Goal: Find specific page/section: Find specific page/section

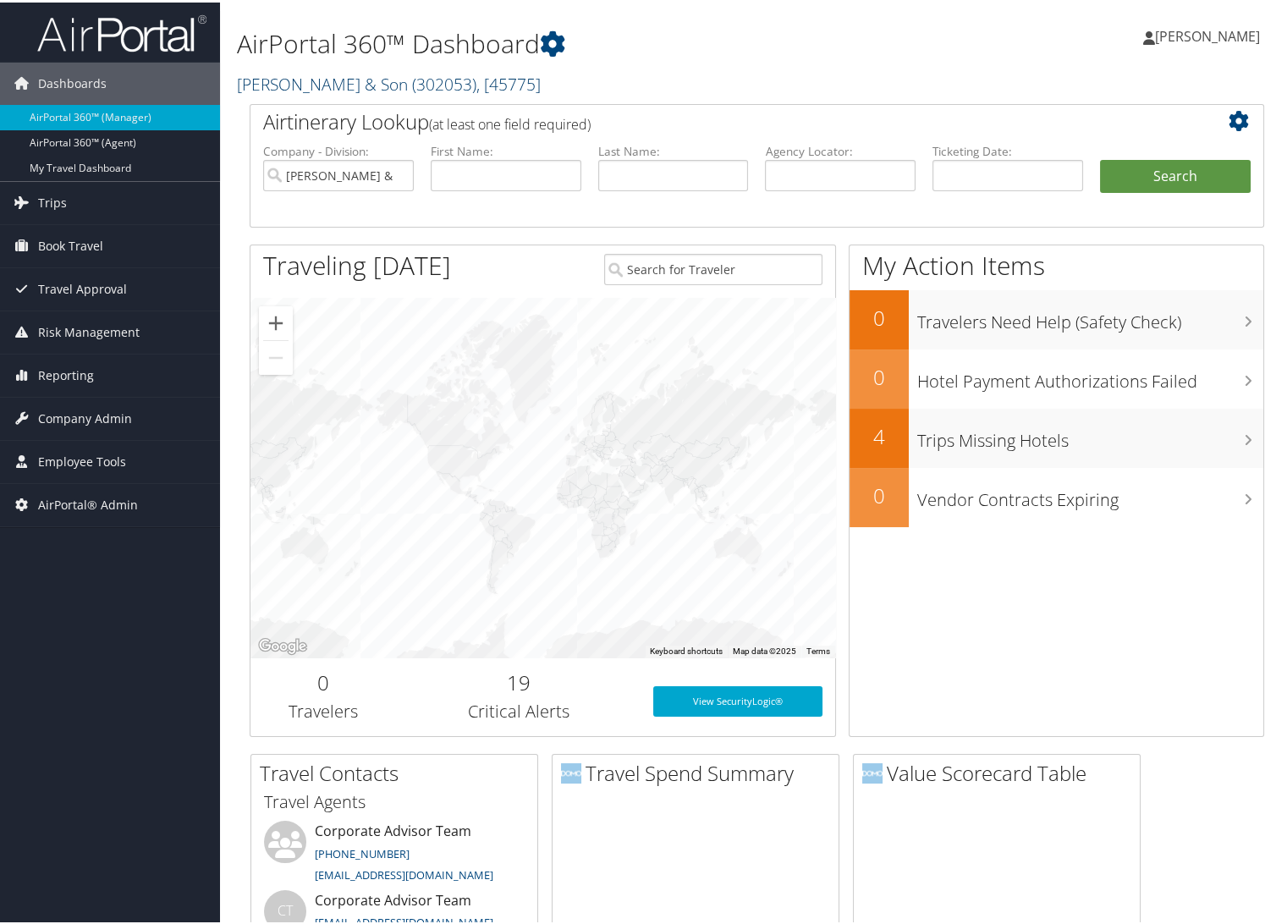
click at [380, 74] on link "CH Guenther & Son ( 302053 ) , [ 45775 ]" at bounding box center [389, 81] width 304 height 23
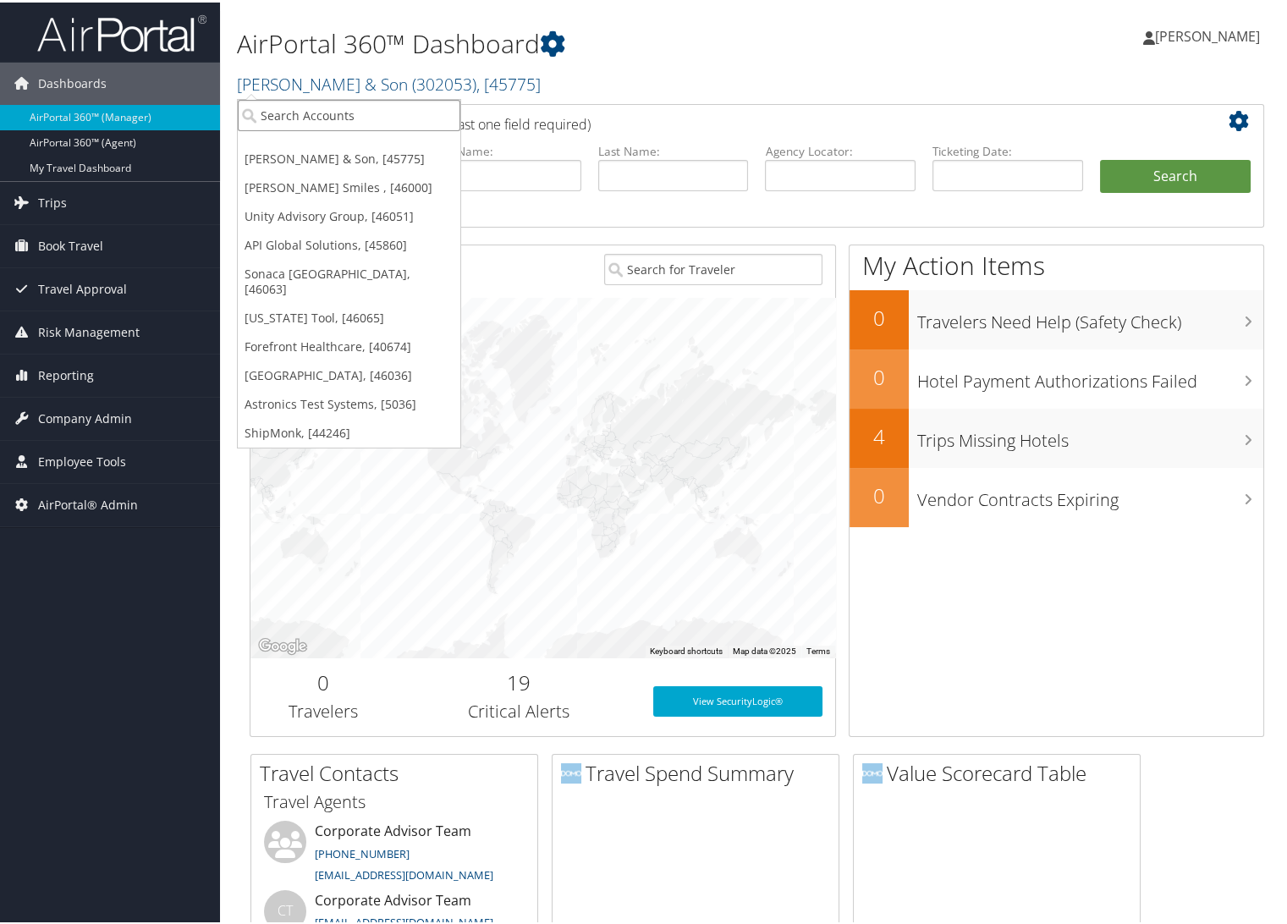
click at [336, 111] on input "search" at bounding box center [349, 112] width 223 height 31
click at [297, 213] on link "Unity Advisory Group, [46051]" at bounding box center [349, 214] width 223 height 29
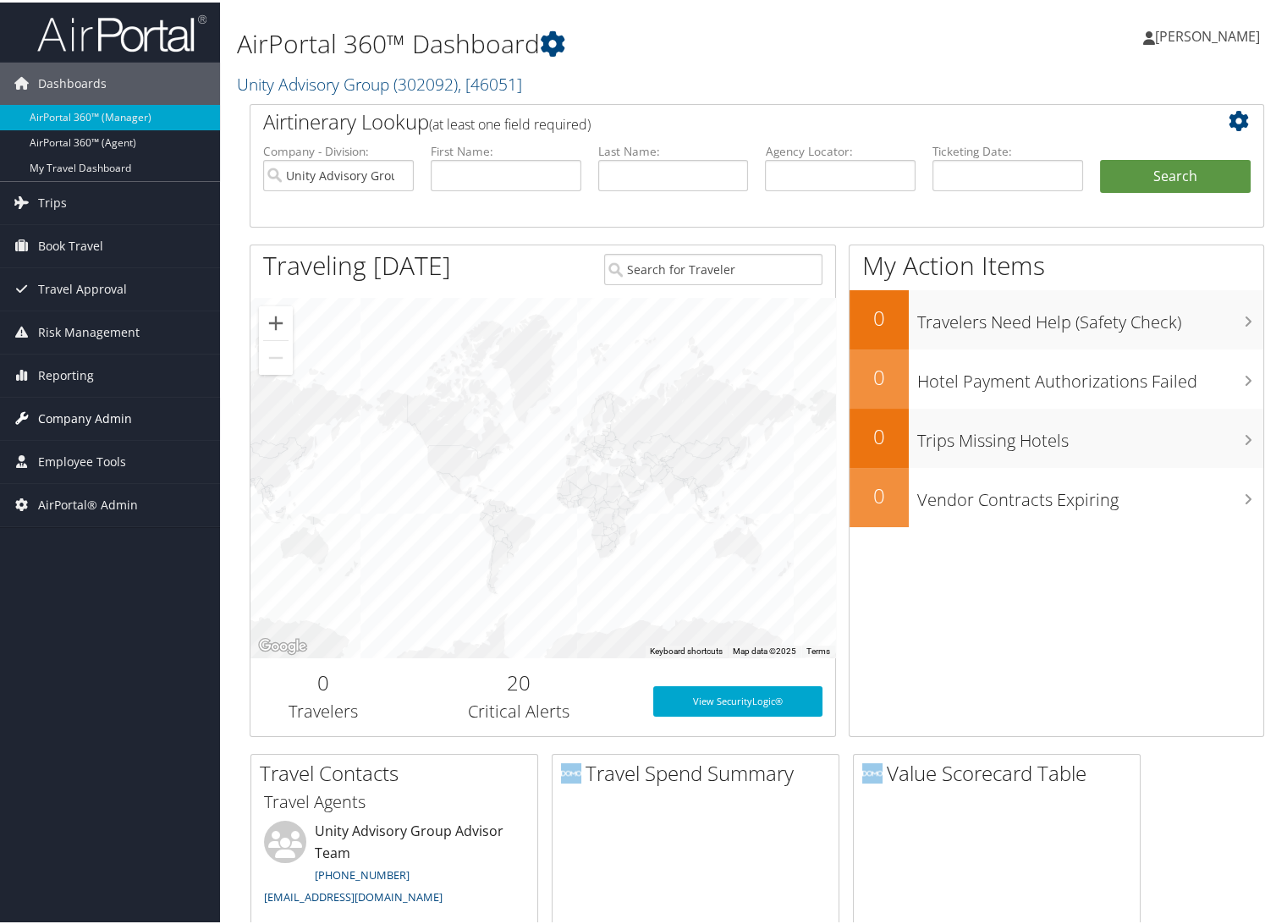
click at [38, 419] on span "Company Admin" at bounding box center [85, 416] width 94 height 42
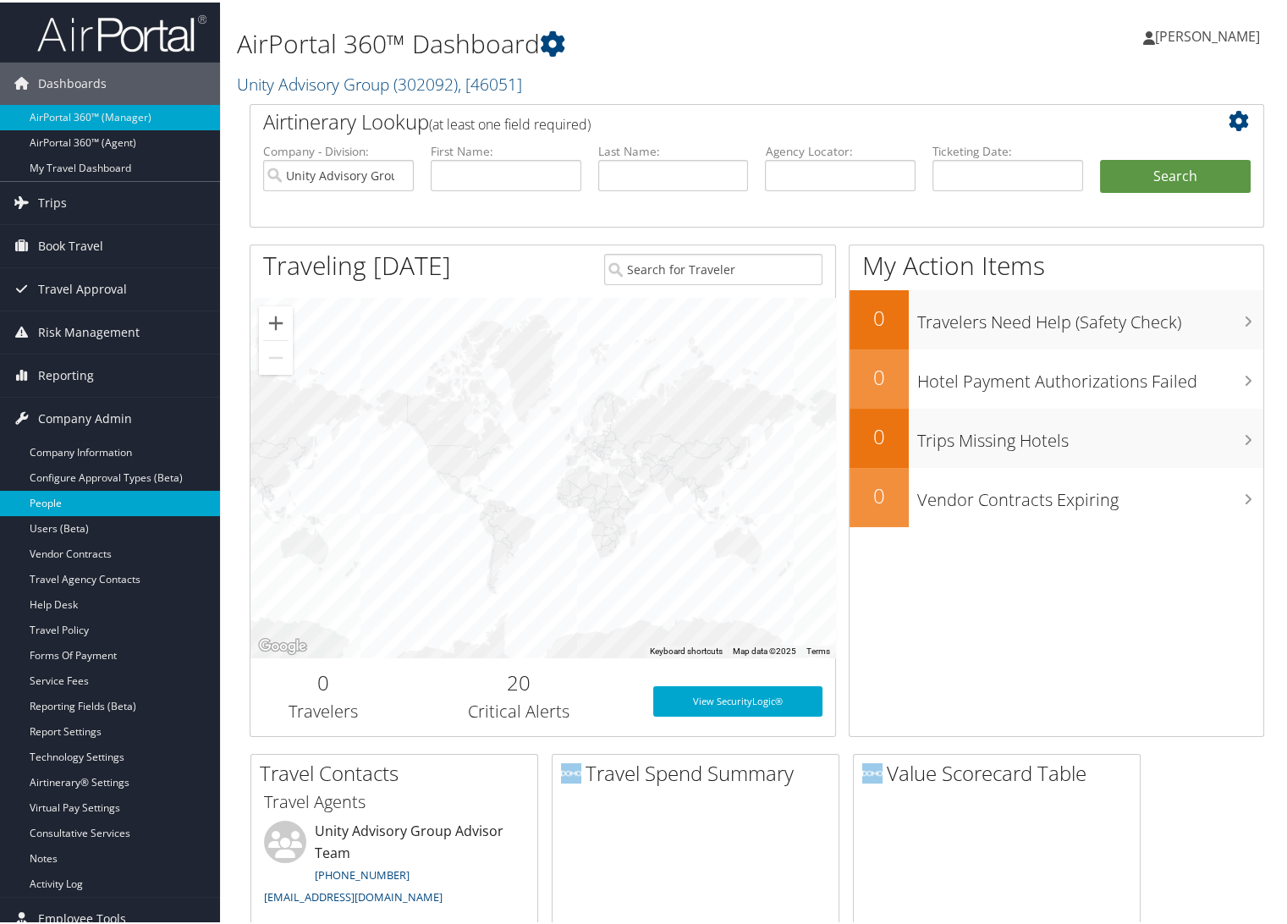
click at [69, 496] on link "People" at bounding box center [110, 500] width 220 height 25
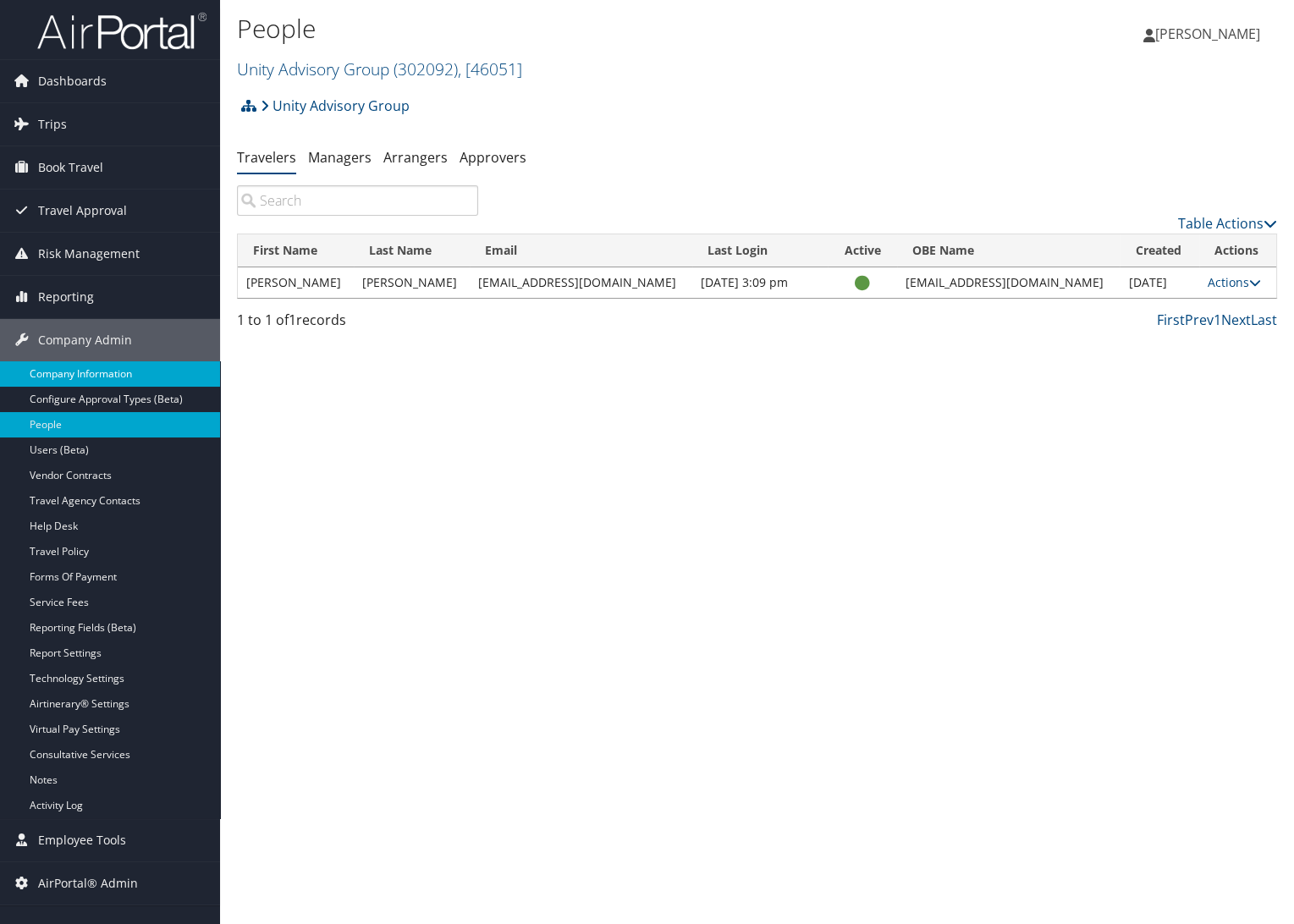
drag, startPoint x: 133, startPoint y: 364, endPoint x: 150, endPoint y: 371, distance: 18.2
click at [133, 364] on link "Company Information" at bounding box center [110, 373] width 220 height 25
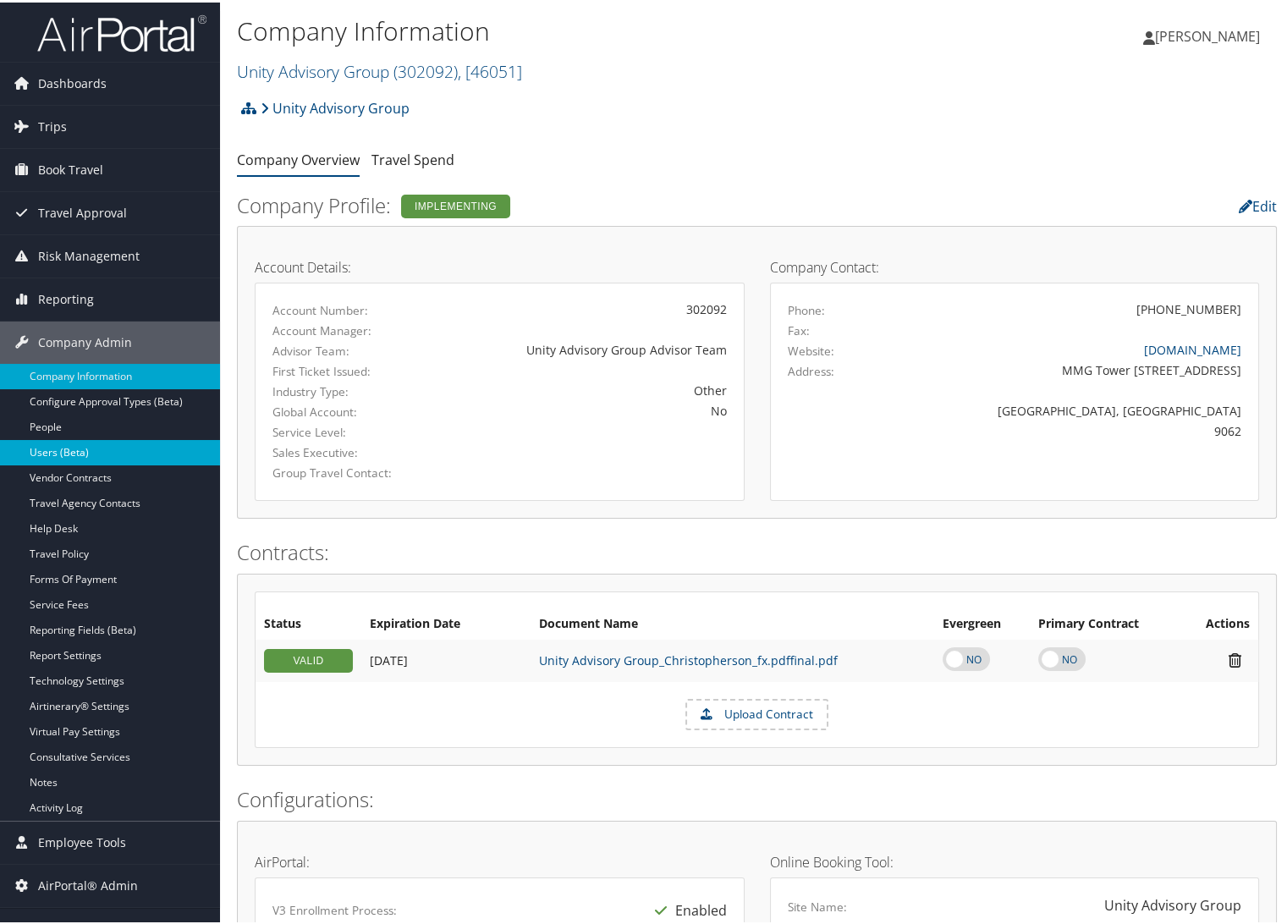
click at [60, 452] on link "Users (Beta)" at bounding box center [110, 450] width 220 height 25
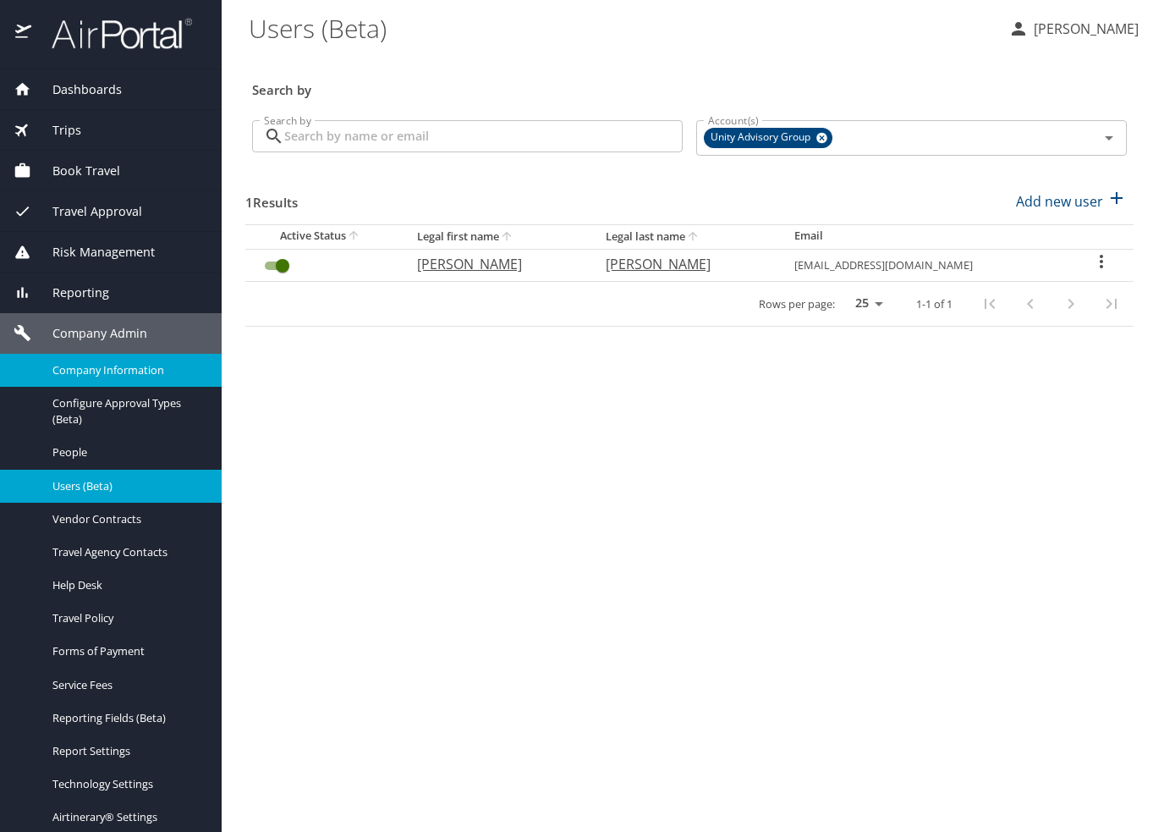
click at [91, 365] on span "Company Information" at bounding box center [126, 370] width 149 height 16
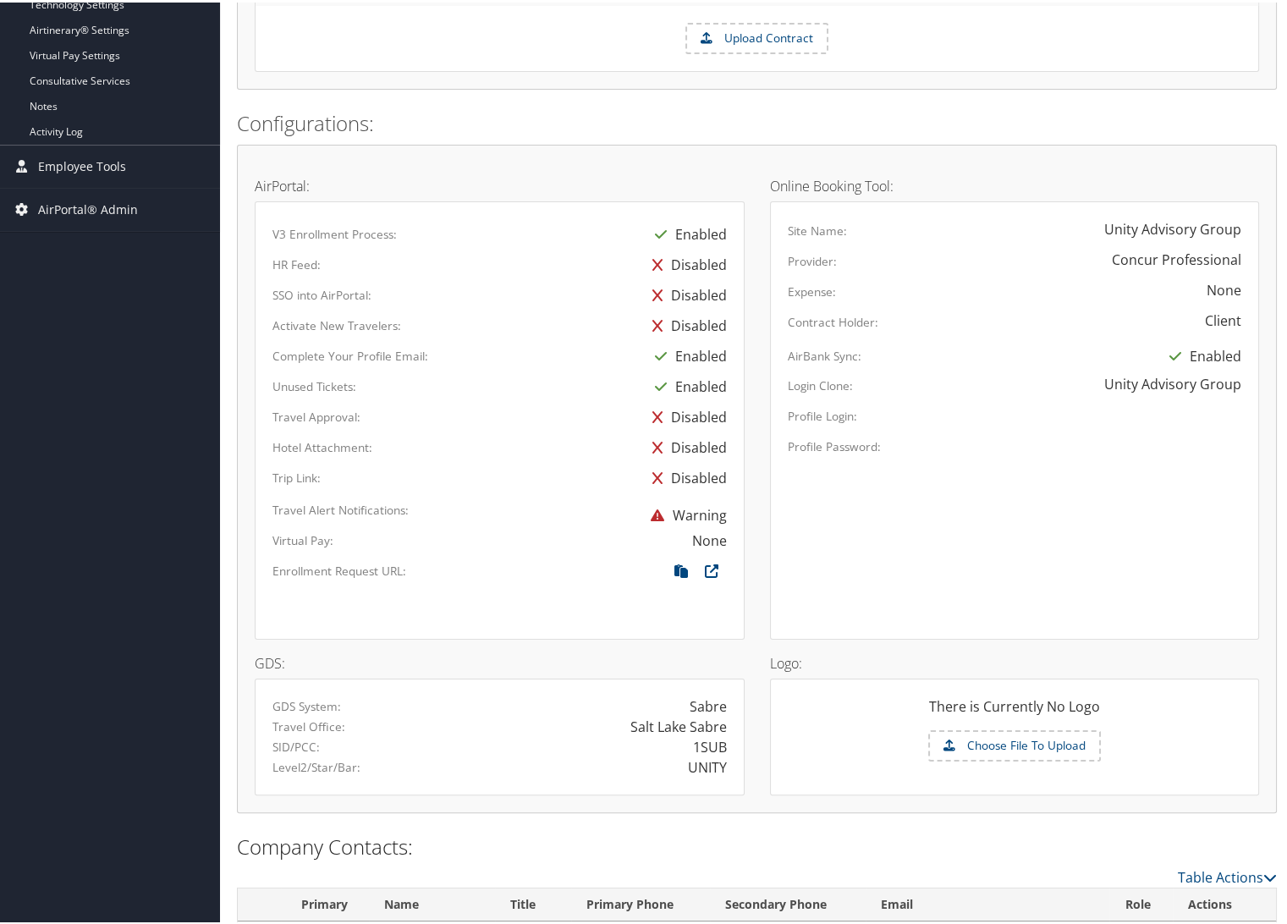
scroll to position [740, 0]
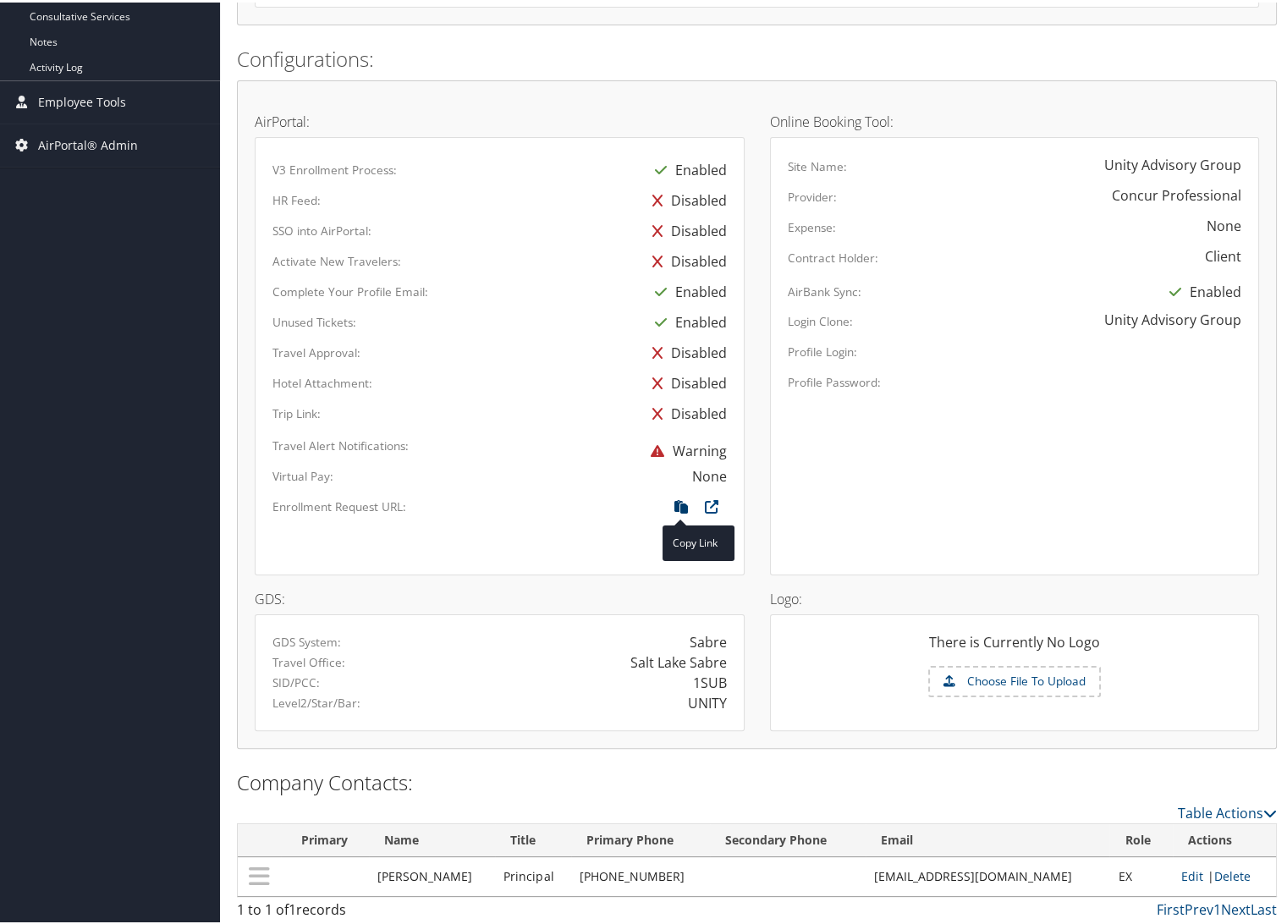
click at [684, 504] on icon at bounding box center [681, 509] width 30 height 22
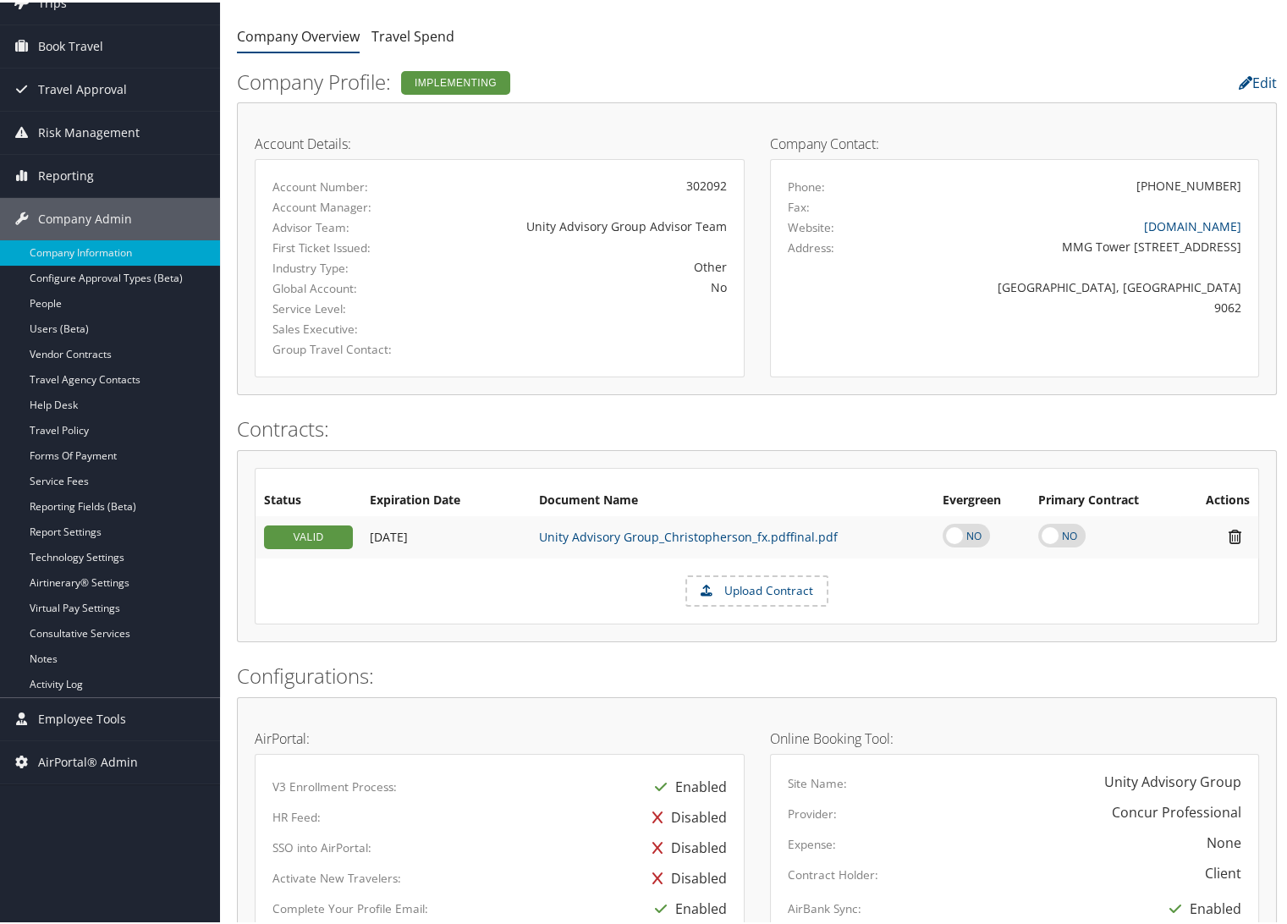
scroll to position [0, 0]
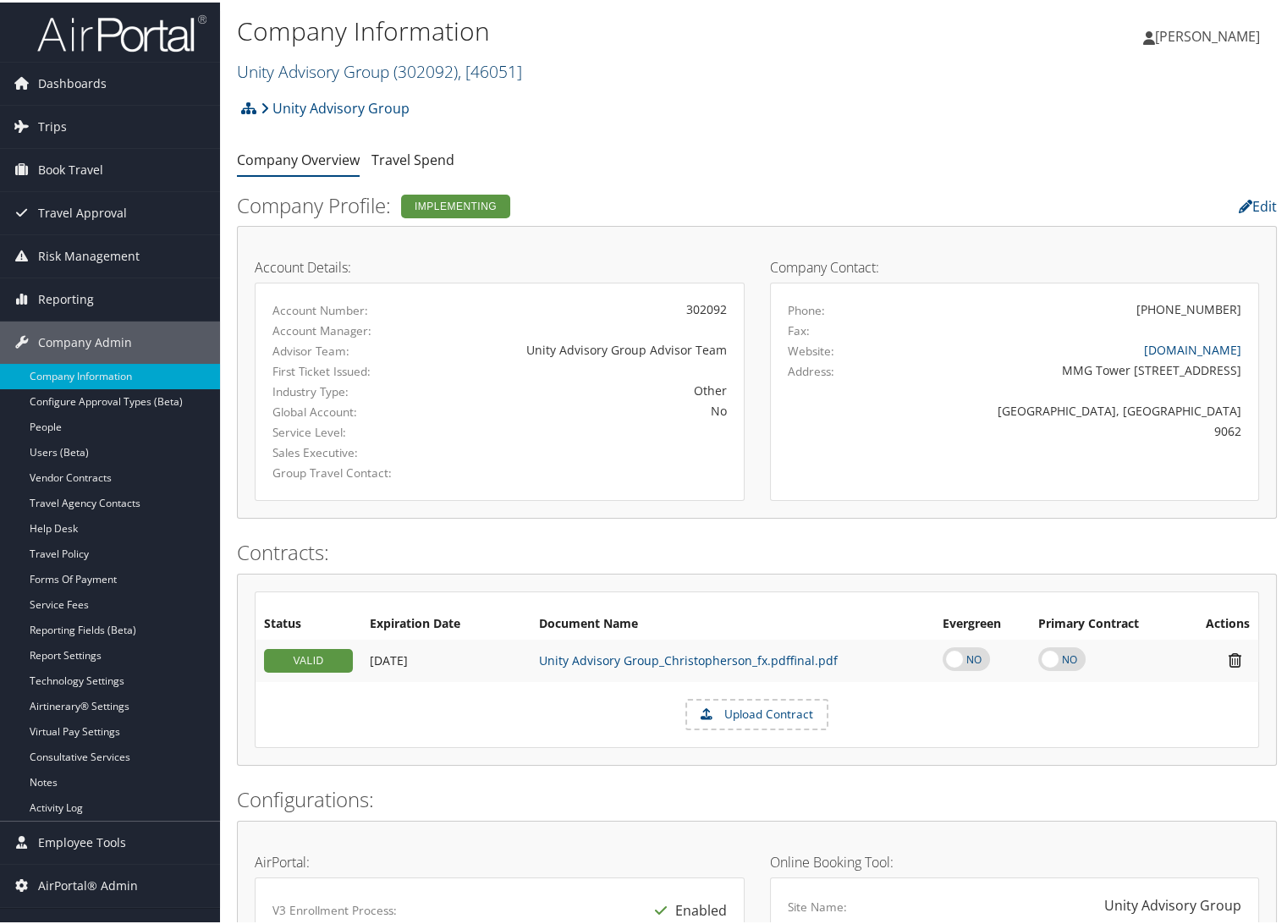
click at [361, 80] on link "Unity Advisory Group ( 302092 ) , [ 46051 ]" at bounding box center [379, 69] width 285 height 23
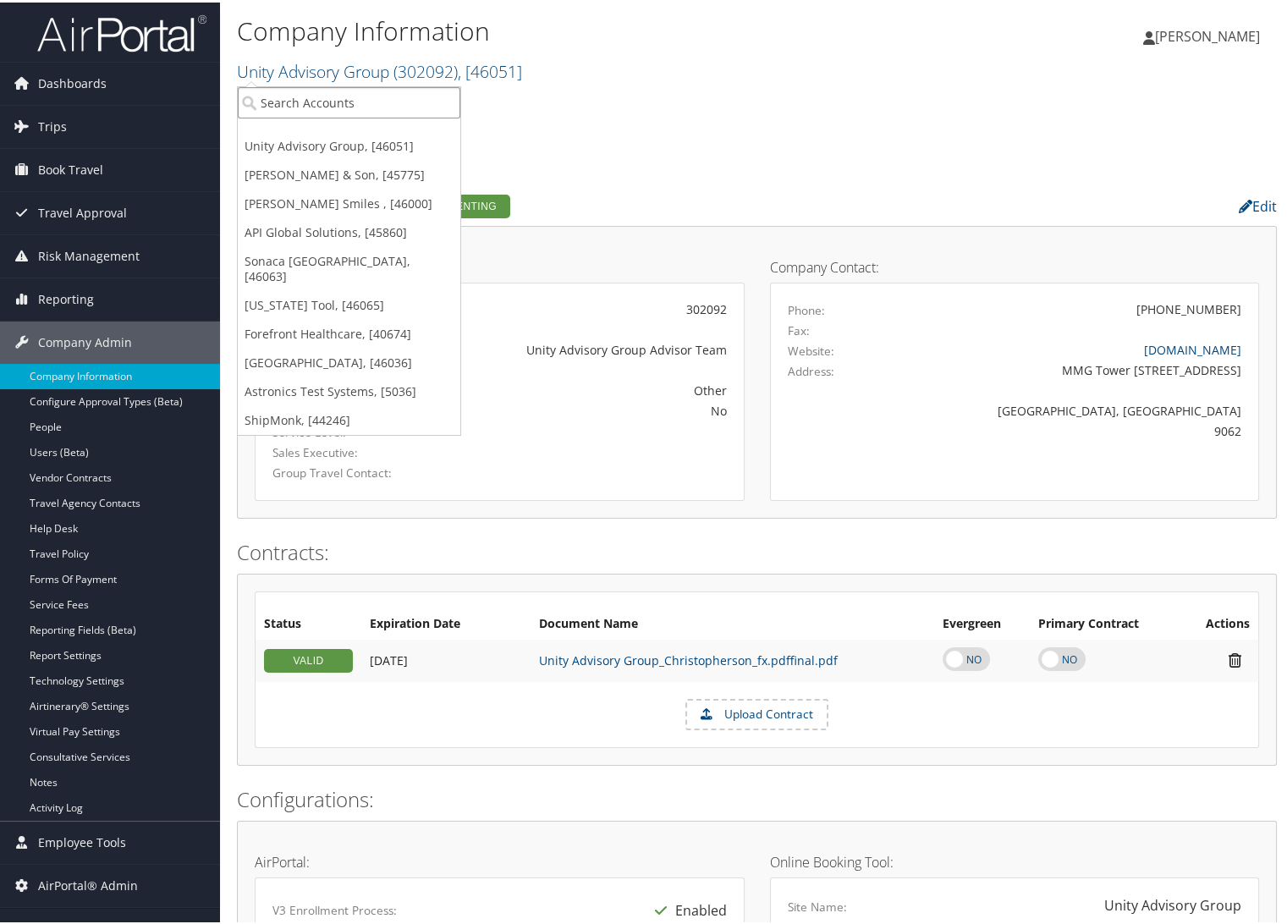
click at [347, 101] on input "search" at bounding box center [349, 100] width 223 height 31
type input "Cross creek"
click at [348, 129] on div "Cross Creek Advisors (7653), [10327]" at bounding box center [370, 131] width 285 height 15
